Goal: Find specific page/section: Find specific page/section

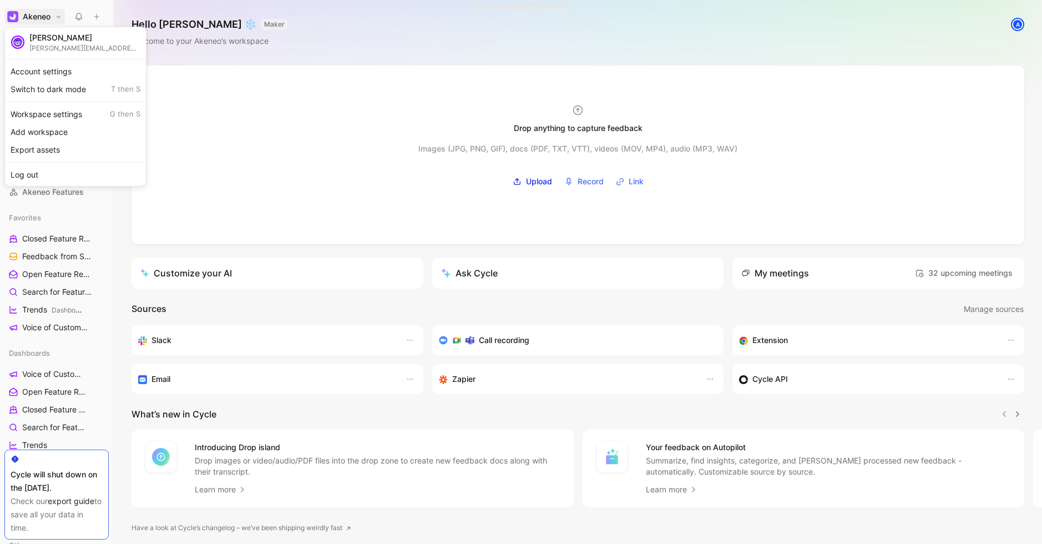
click at [53, 502] on div at bounding box center [521, 272] width 1042 height 544
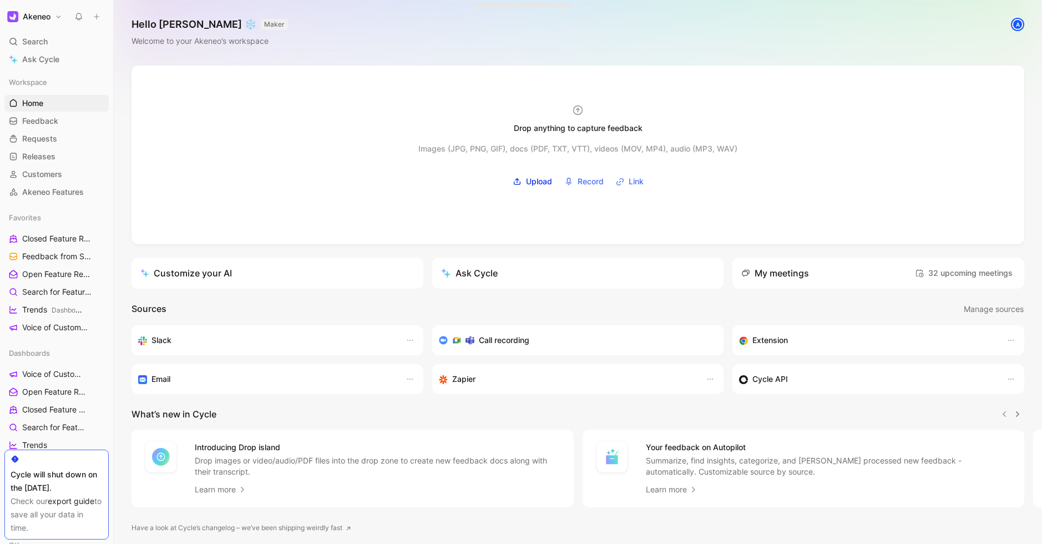
click at [62, 503] on link "export guide" at bounding box center [71, 500] width 47 height 9
click at [58, 18] on button "Akeneo" at bounding box center [34, 17] width 60 height 16
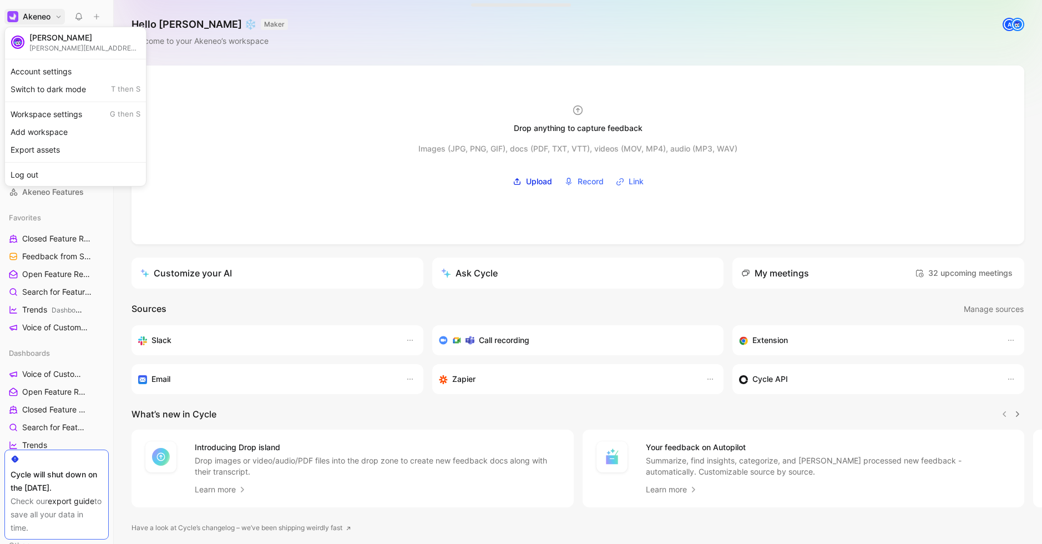
click at [260, 384] on div at bounding box center [521, 272] width 1042 height 544
